Goal: Task Accomplishment & Management: Use online tool/utility

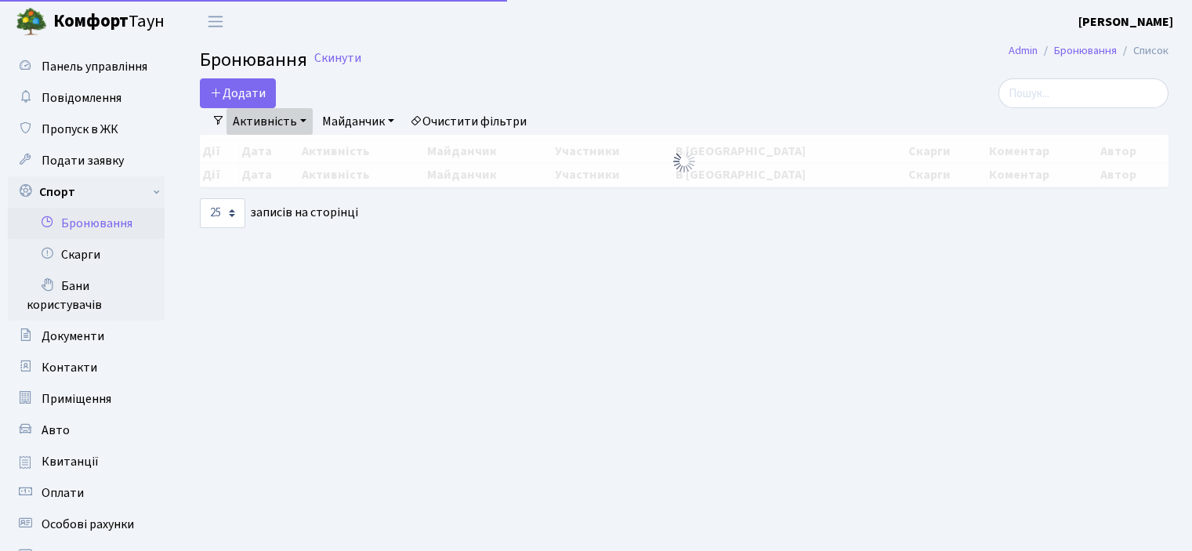
select select "25"
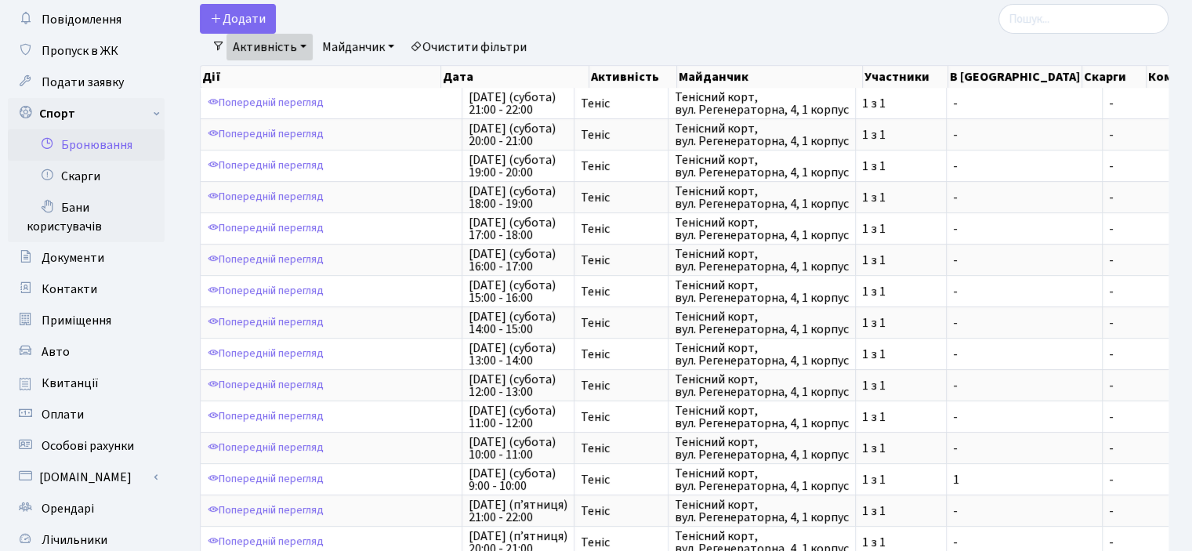
click at [388, 44] on link "Майданчик" at bounding box center [358, 47] width 85 height 27
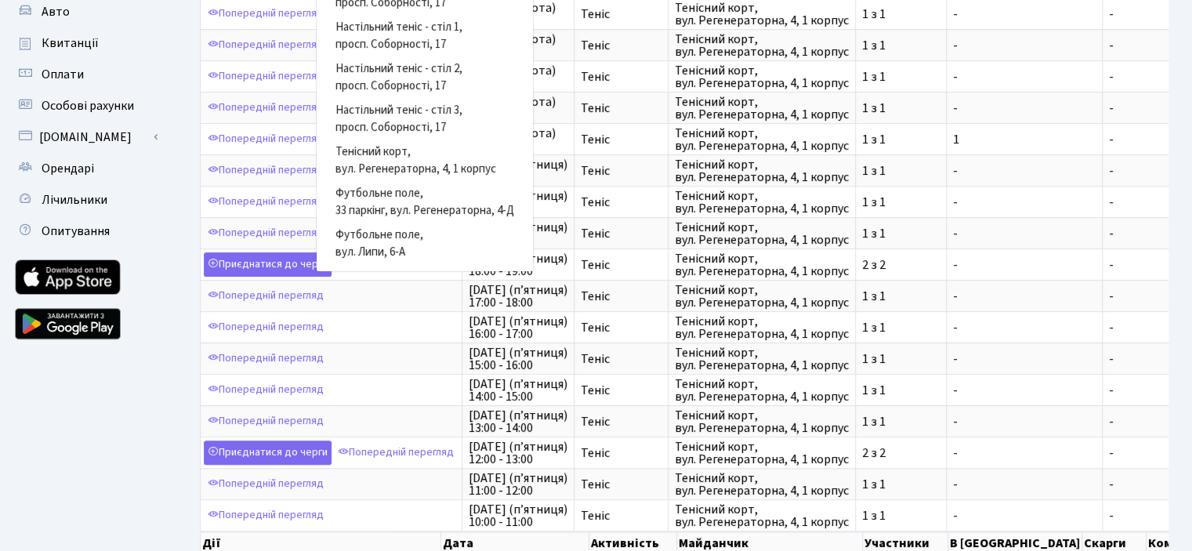
scroll to position [392, 0]
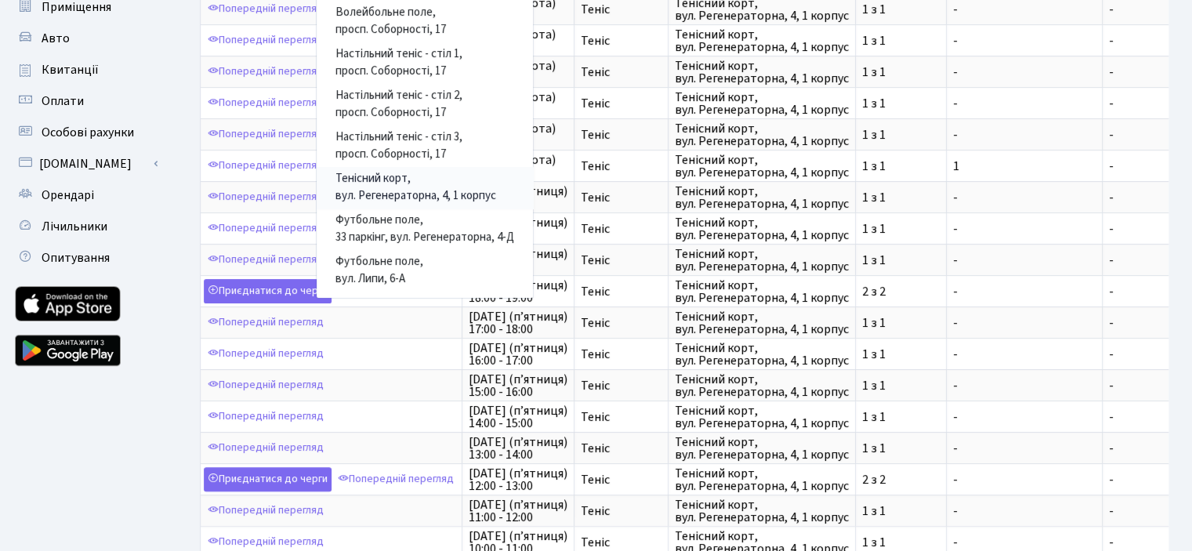
click at [377, 182] on link "Тенісний корт, вул. Регенераторна, 4, 1 корпус" at bounding box center [425, 188] width 216 height 42
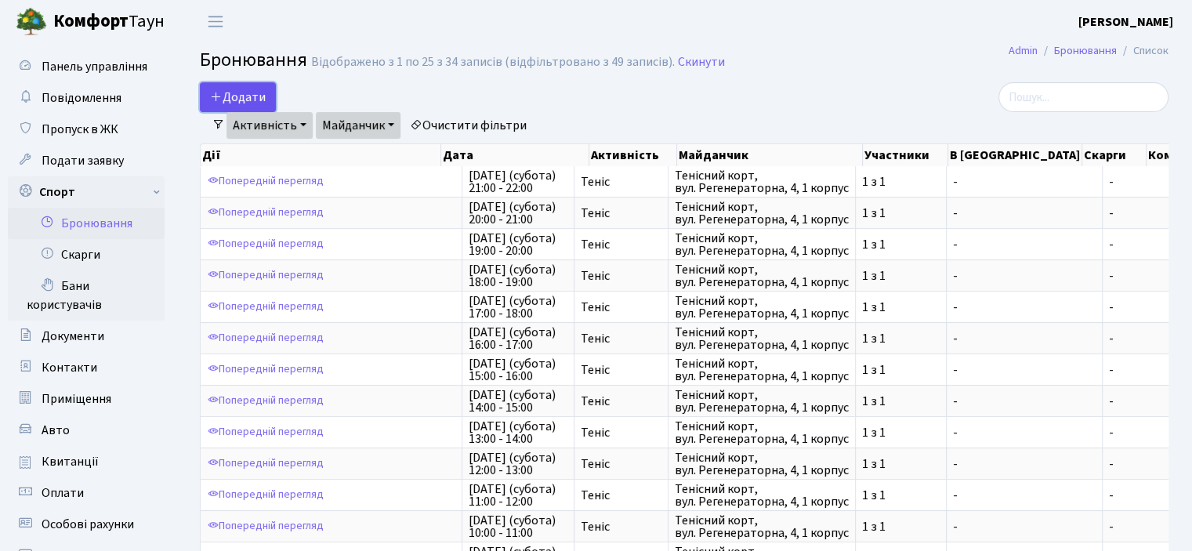
click at [241, 91] on button "Додати" at bounding box center [238, 97] width 76 height 30
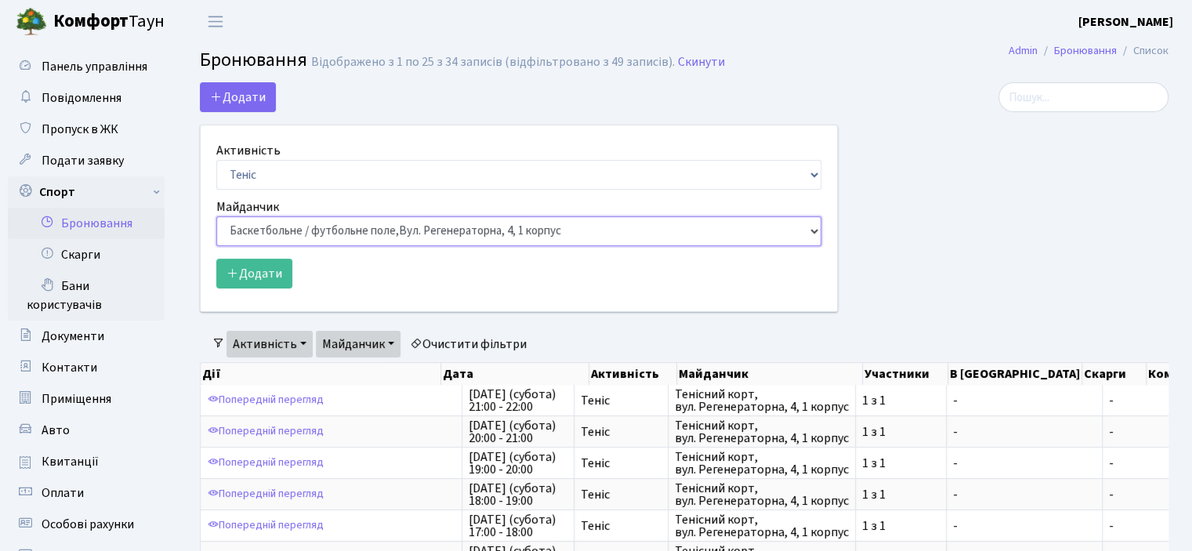
click at [259, 235] on select "Баскетбольне / футбольне поле, [GEOGRAPHIC_DATA]. [STREET_ADDRESS]. [STREET_ADD…" at bounding box center [518, 231] width 605 height 30
select select "1"
click at [216, 216] on select "Баскетбольне / футбольне поле, [GEOGRAPHIC_DATA]. [STREET_ADDRESS]. [STREET_ADD…" at bounding box center [518, 231] width 605 height 30
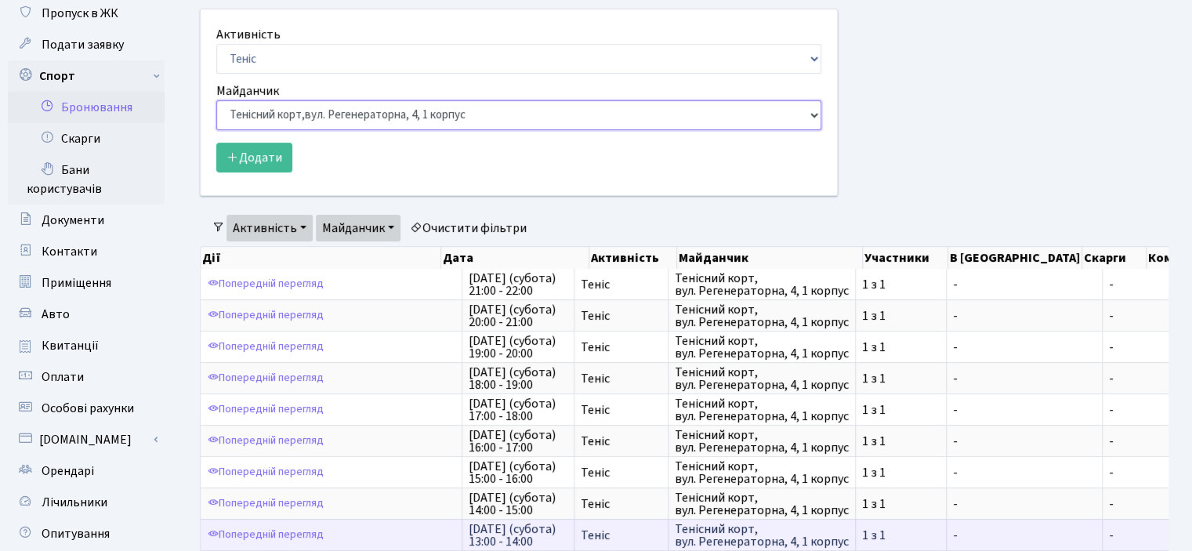
scroll to position [78, 0]
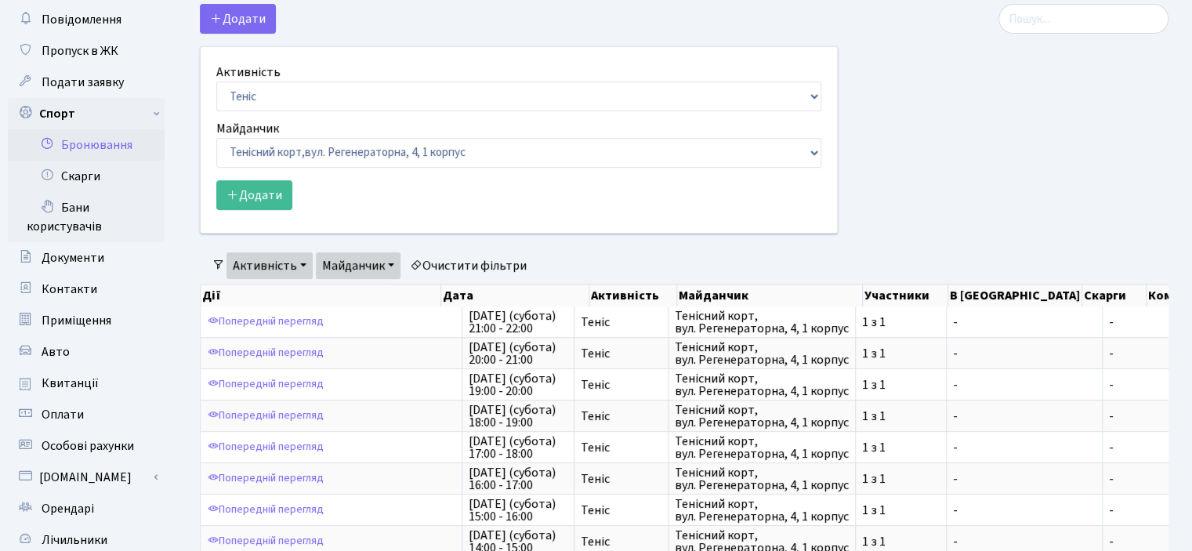
click at [454, 266] on link "Очистити фільтри" at bounding box center [468, 265] width 129 height 27
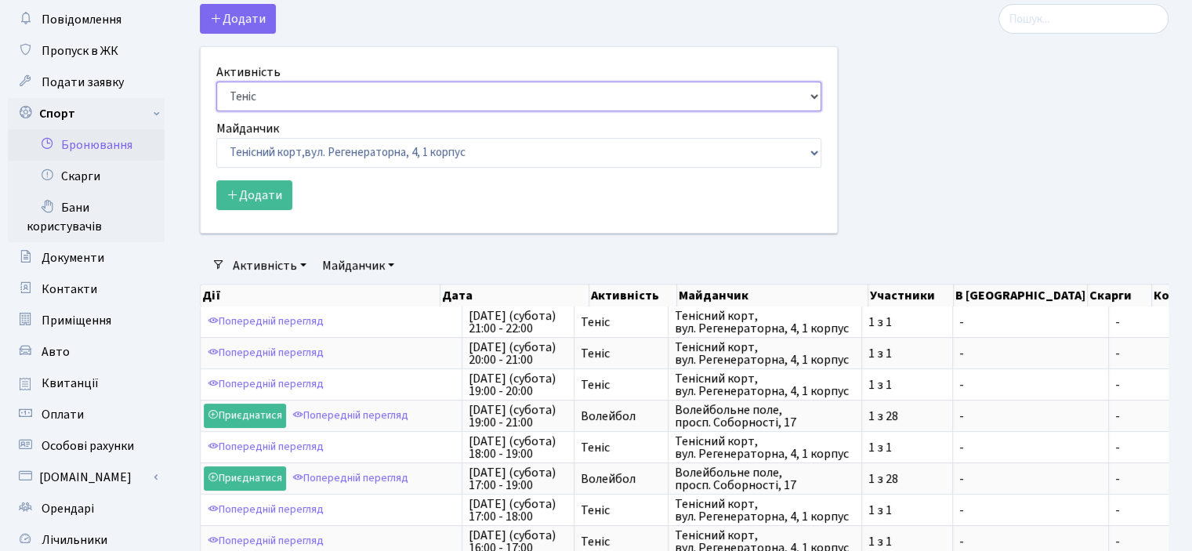
click at [281, 89] on select "Баскетбол Волейбол Йога Катання на роликах Настільний теніс [PERSON_NAME] Фітнес" at bounding box center [518, 96] width 605 height 30
click at [216, 81] on select "Баскетбол Волейбол Йога Катання на роликах Настільний теніс [PERSON_NAME] Фітнес" at bounding box center [518, 96] width 605 height 30
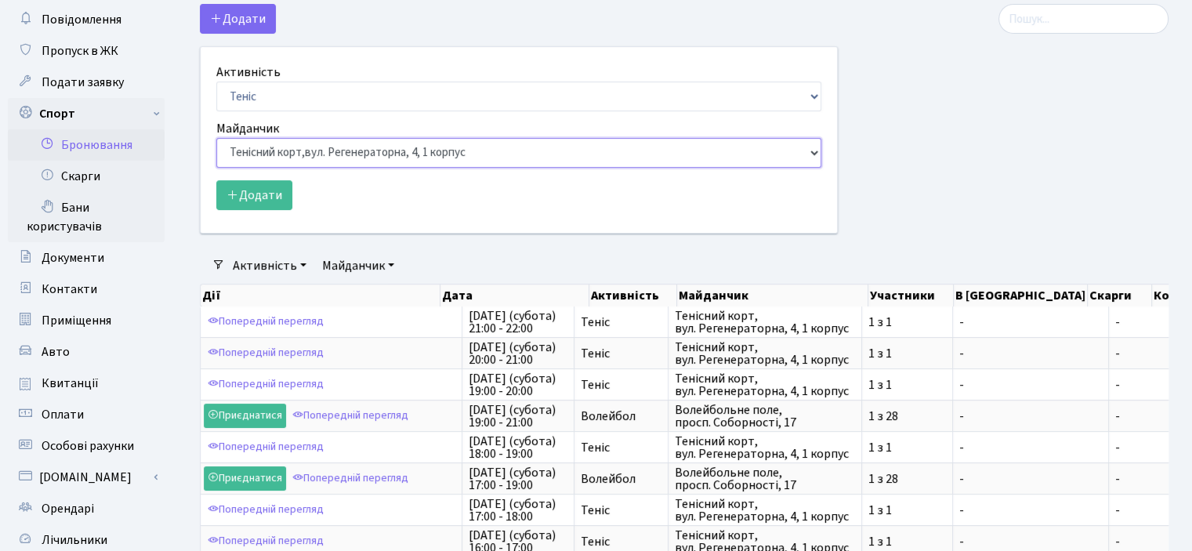
click at [257, 151] on select "Баскетбольне / футбольне поле, [GEOGRAPHIC_DATA]. [STREET_ADDRESS]. [STREET_ADD…" at bounding box center [518, 153] width 605 height 30
click at [216, 138] on select "Баскетбольне / футбольне поле, [GEOGRAPHIC_DATA]. [STREET_ADDRESS]. [STREET_ADD…" at bounding box center [518, 153] width 605 height 30
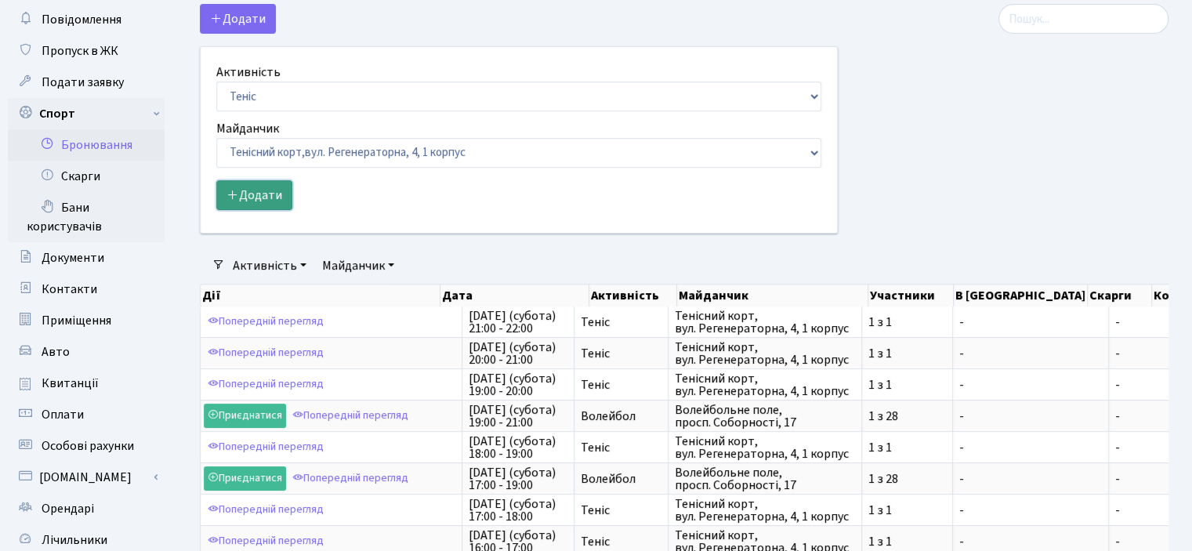
click at [276, 199] on button "Додати" at bounding box center [254, 195] width 76 height 30
